Goal: Information Seeking & Learning: Learn about a topic

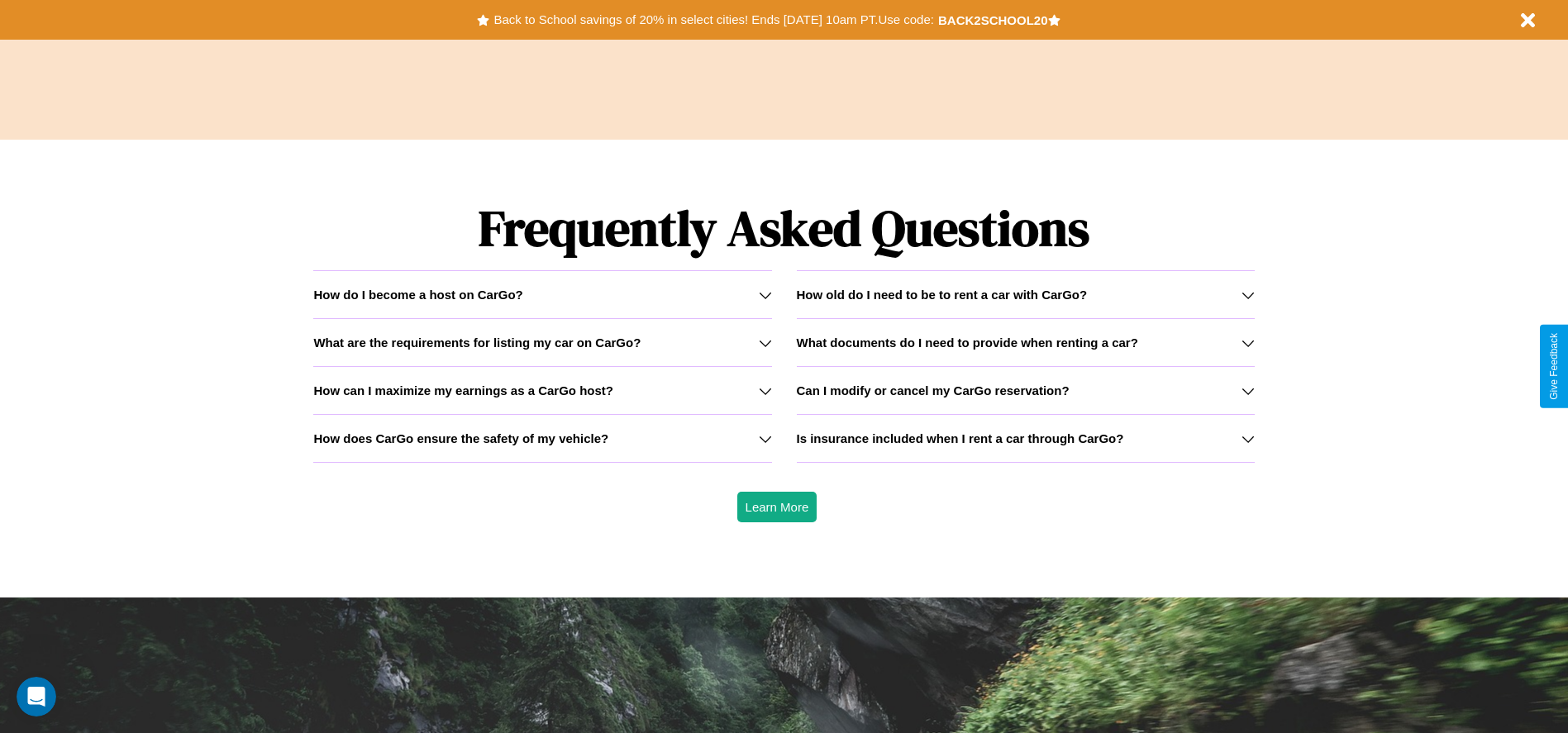
click at [543, 342] on h3 "What are the requirements for listing my car on CarGo?" at bounding box center [476, 342] width 327 height 14
click at [1025, 390] on h3 "Can I modify or cancel my CarGo reservation?" at bounding box center [933, 390] width 273 height 14
click at [543, 390] on h3 "How can I maximize my earnings as a CarGo host?" at bounding box center [463, 390] width 300 height 14
click at [1247, 438] on icon at bounding box center [1248, 439] width 13 height 13
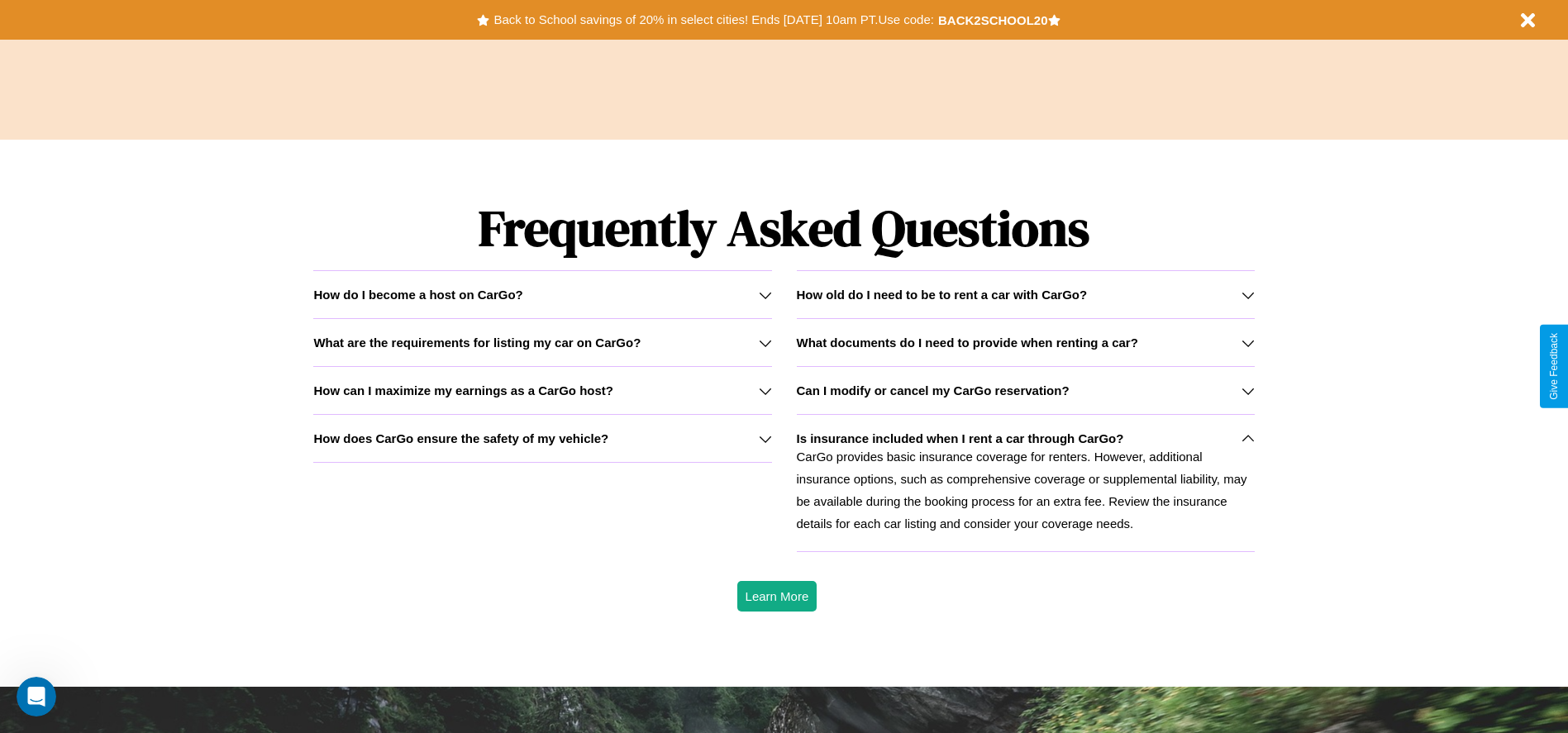
click at [1025, 390] on h3 "Can I modify or cancel my CarGo reservation?" at bounding box center [933, 390] width 273 height 14
click at [1025, 483] on p "CarGo provides basic insurance coverage for renters. However, additional insura…" at bounding box center [1025, 489] width 458 height 89
click at [765, 294] on icon at bounding box center [766, 295] width 13 height 13
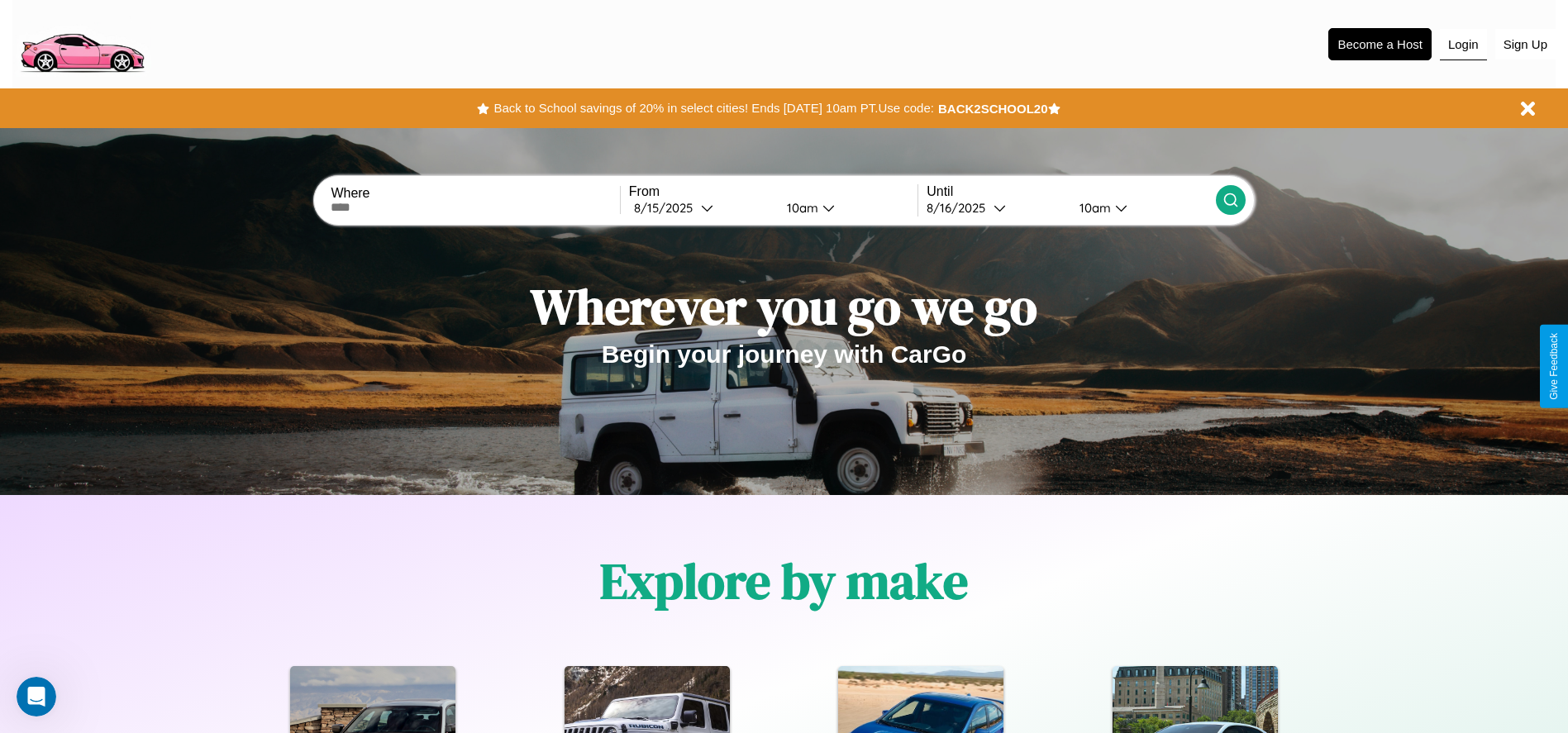
click at [1463, 44] on button "Login" at bounding box center [1464, 45] width 47 height 32
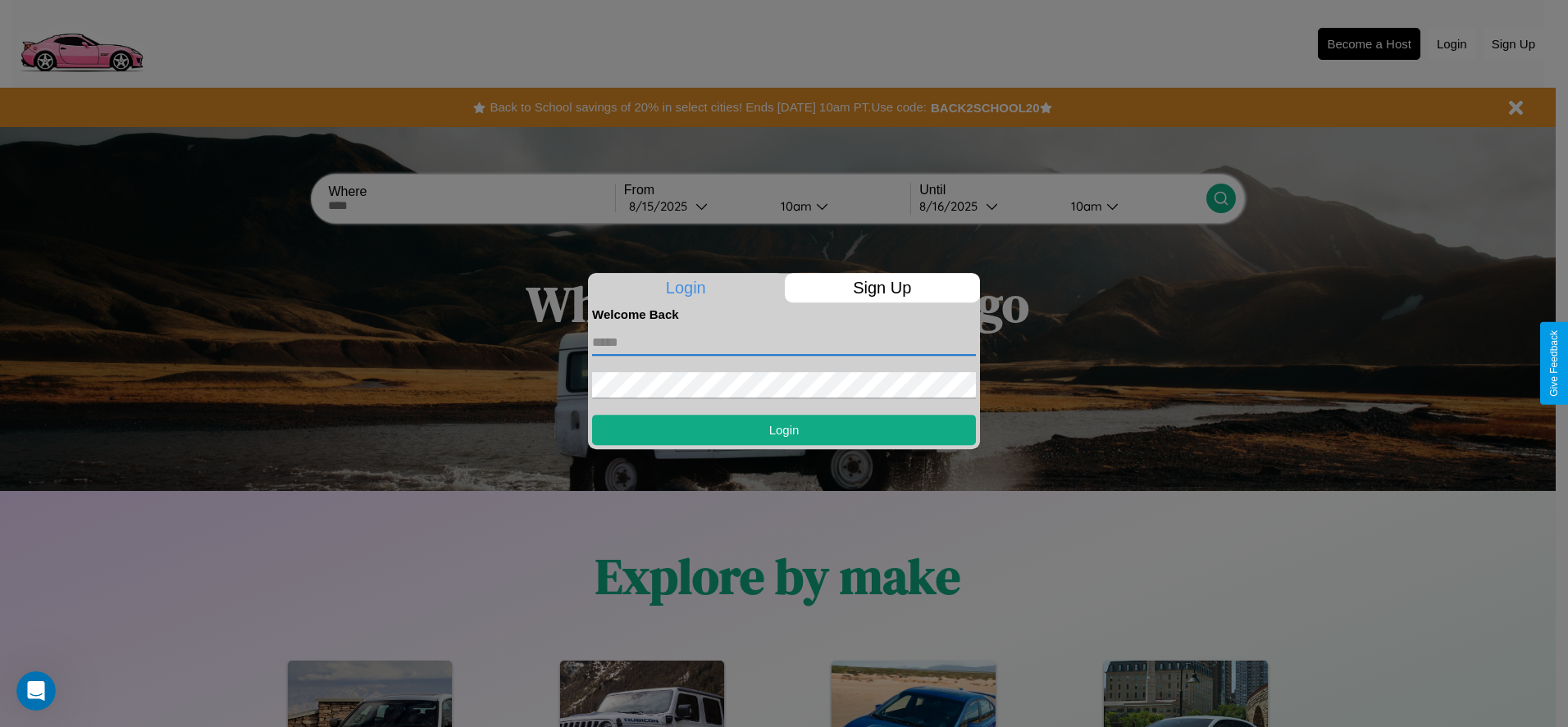
click at [784, 342] on input "text" at bounding box center [784, 343] width 384 height 26
type input "**********"
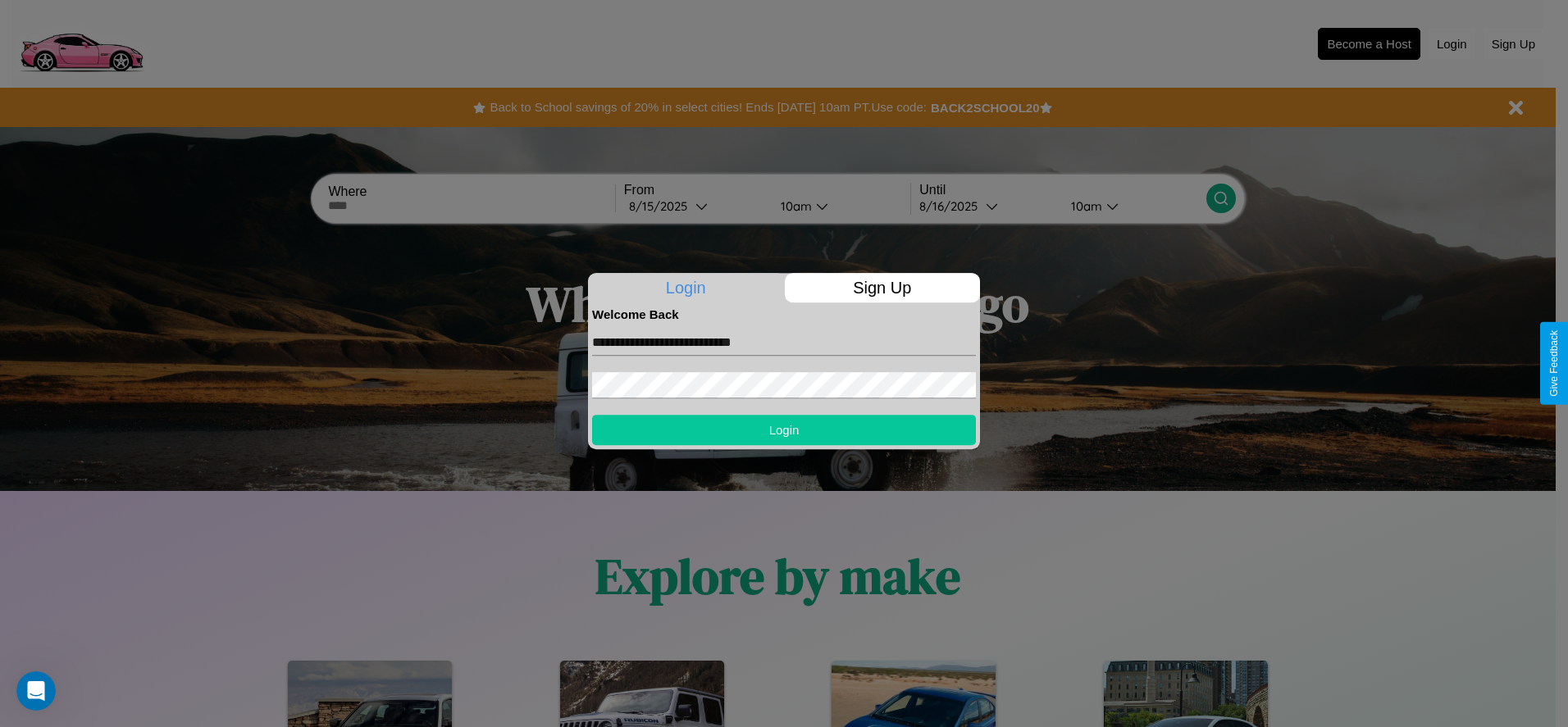
click at [784, 430] on button "Login" at bounding box center [784, 430] width 384 height 31
